Goal: Information Seeking & Learning: Learn about a topic

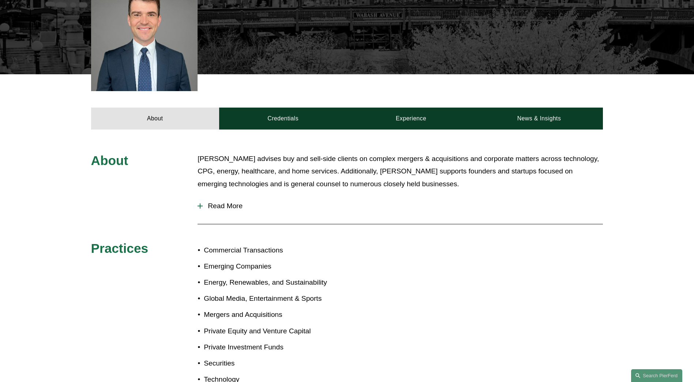
scroll to position [219, 0]
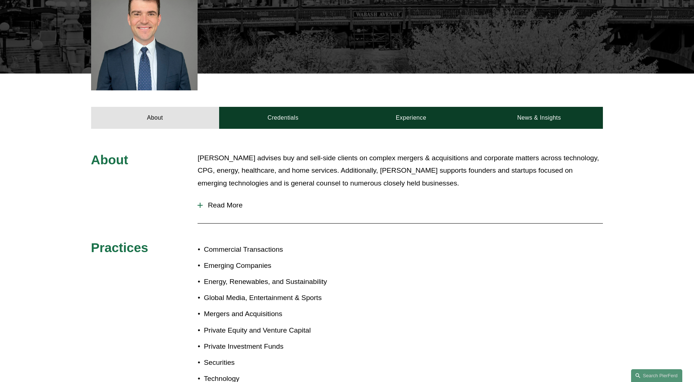
click at [315, 171] on p "Connor advises buy and sell-side clients on complex mergers & acquisitions and …" at bounding box center [399, 171] width 405 height 38
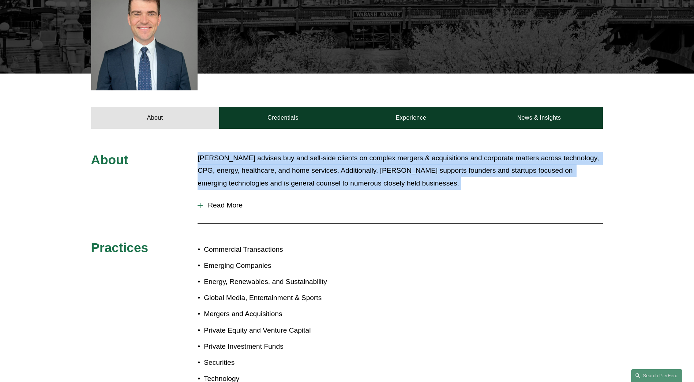
click at [315, 171] on p "Connor advises buy and sell-side clients on complex mergers & acquisitions and …" at bounding box center [399, 171] width 405 height 38
drag, startPoint x: 315, startPoint y: 171, endPoint x: 205, endPoint y: 188, distance: 110.9
click at [205, 188] on p "Connor advises buy and sell-side clients on complex mergers & acquisitions and …" at bounding box center [399, 171] width 405 height 38
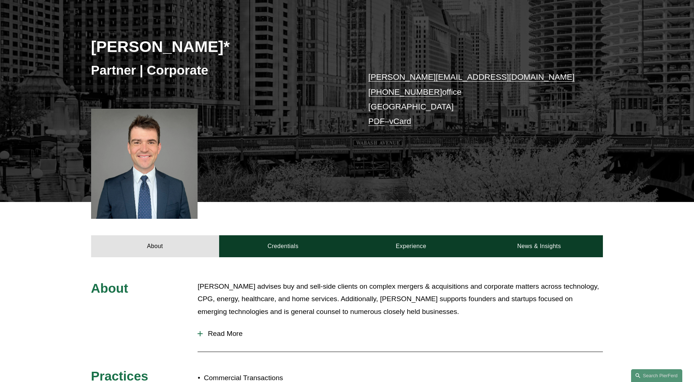
scroll to position [88, 0]
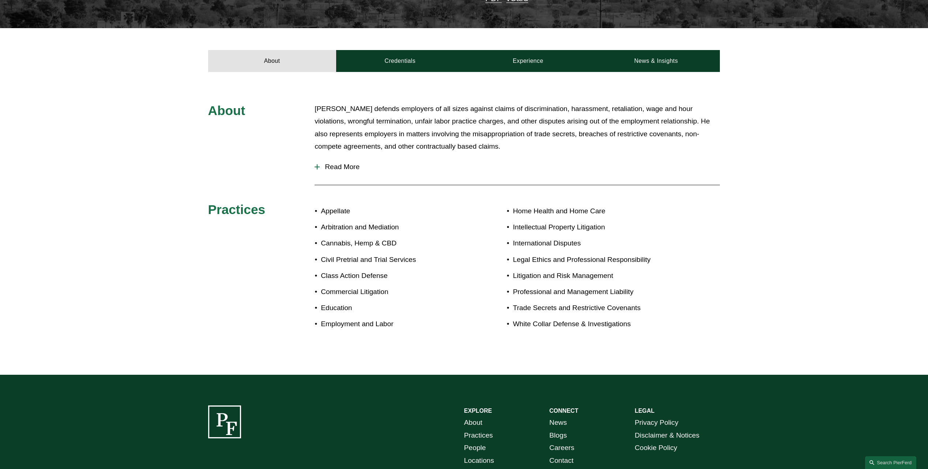
scroll to position [109, 0]
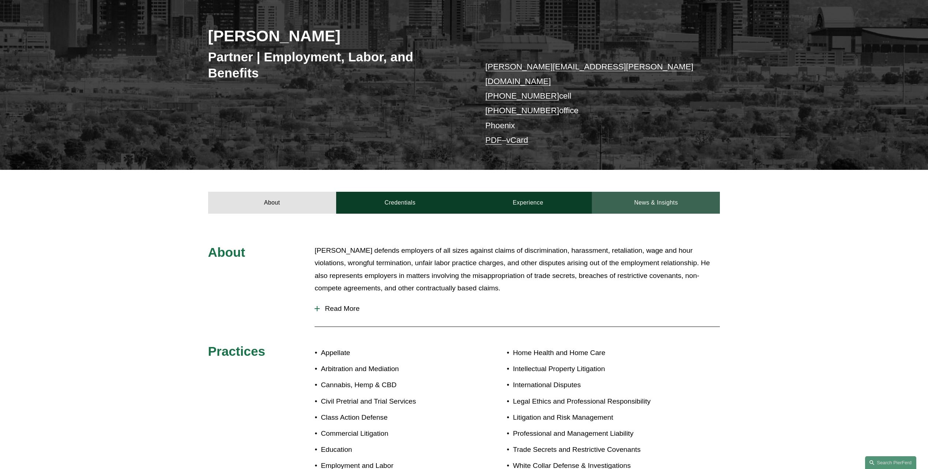
click at [685, 192] on link "News & Insights" at bounding box center [656, 203] width 128 height 22
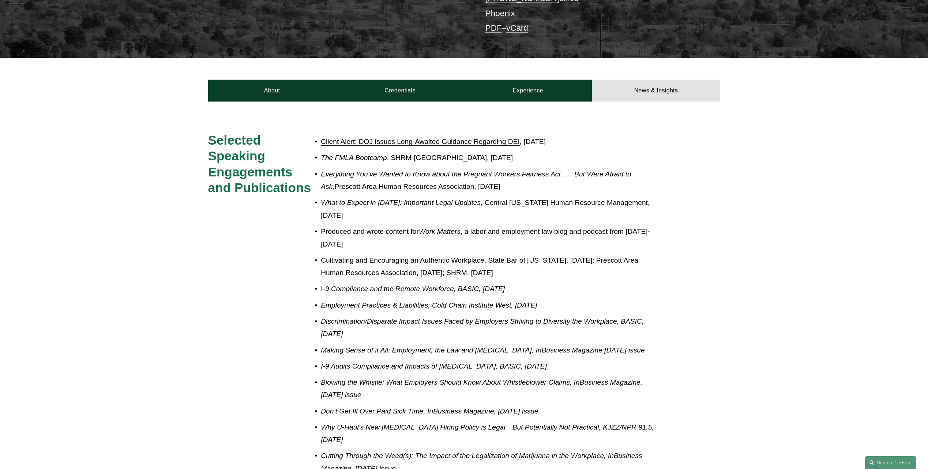
scroll to position [218, 0]
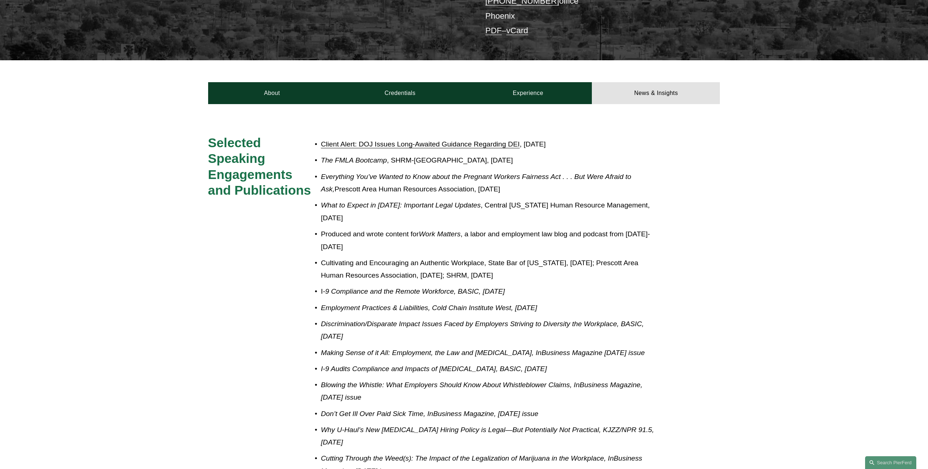
click at [399, 140] on link "Client Alert: DOJ Issues Long-Awaited Guidance Regarding DEI" at bounding box center [420, 144] width 199 height 8
